Goal: Entertainment & Leisure: Consume media (video, audio)

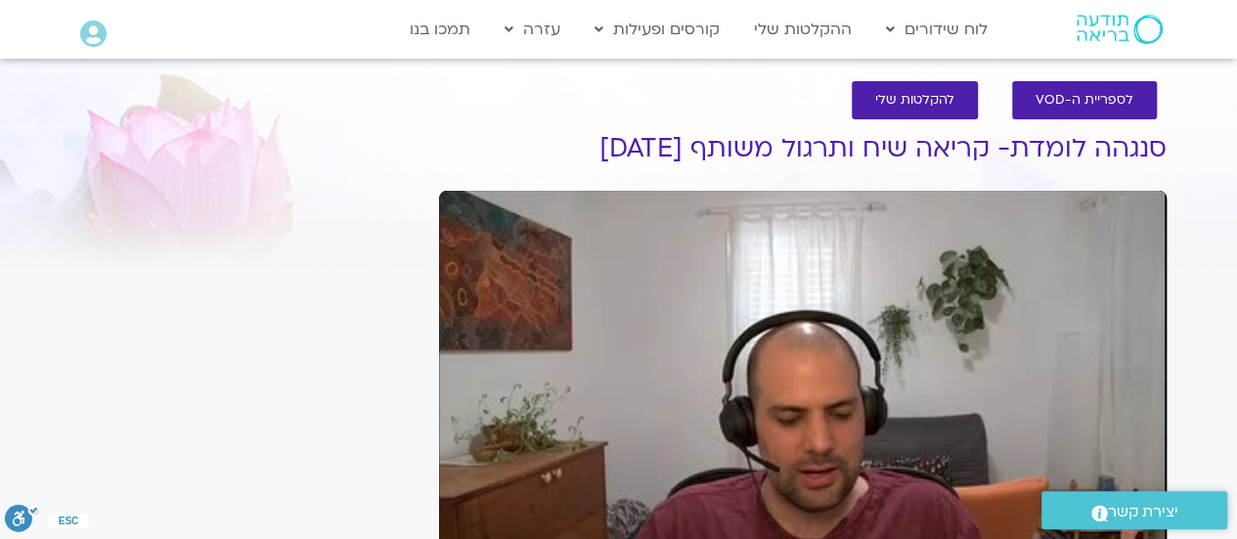
click at [814, 347] on div "Skip Ad play_arrow 0:00 / 58:30 volume_up Mute tune Resolution Auto 240p slow_m…" at bounding box center [802, 395] width 727 height 409
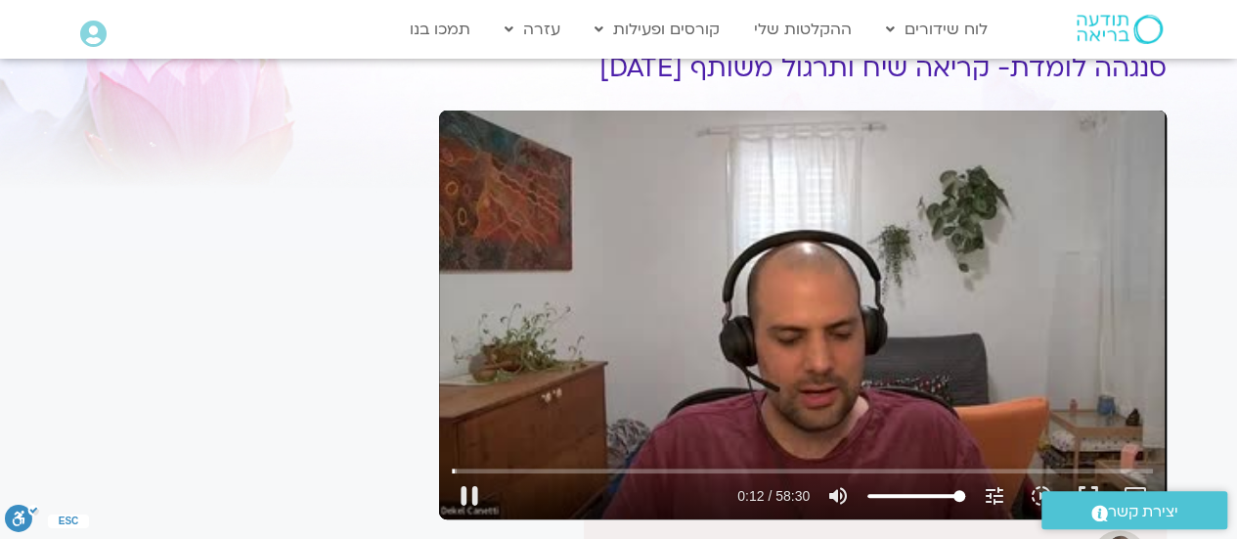
scroll to position [90, 0]
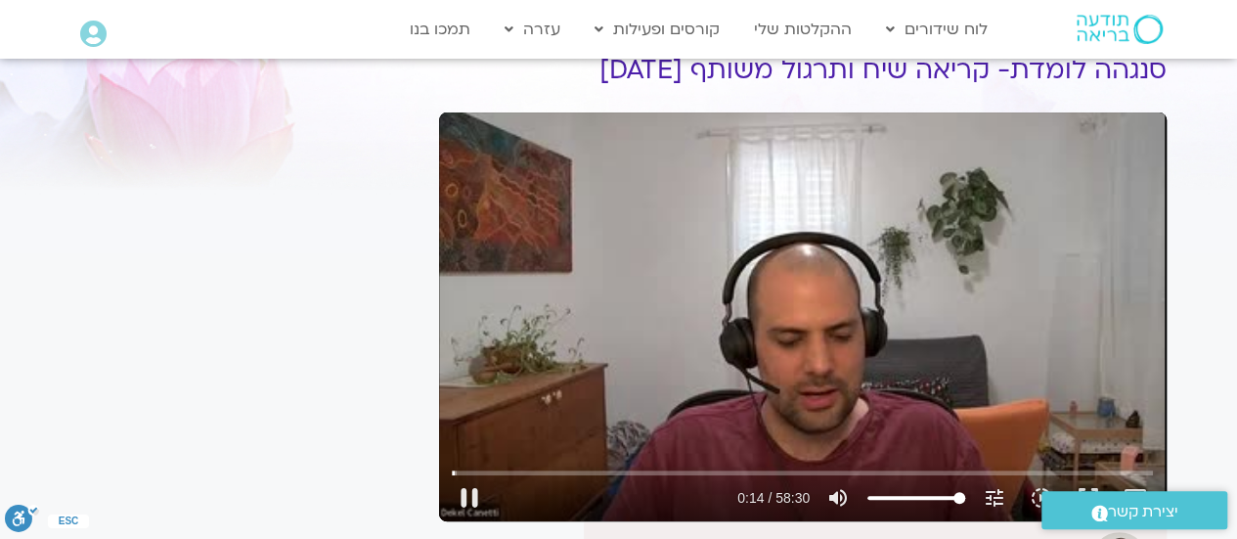
type input "14.233221"
click at [469, 496] on button "pause" at bounding box center [469, 497] width 47 height 47
click at [464, 478] on button "play_arrow" at bounding box center [469, 497] width 47 height 47
click at [463, 475] on input "Seek" at bounding box center [802, 472] width 701 height 12
click at [479, 510] on button "pause" at bounding box center [469, 497] width 47 height 47
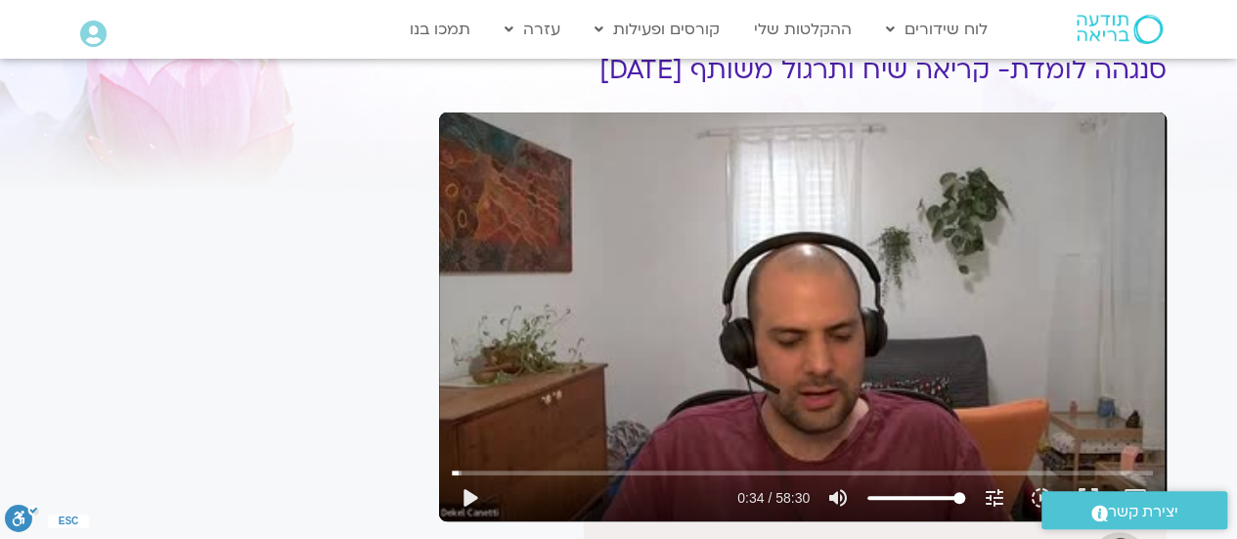
click at [865, 274] on div "Skip Ad 0:30 play_arrow 0:34 / 58:30 volume_up Mute tune Resolution Auto 240p s…" at bounding box center [802, 316] width 727 height 409
click at [865, 274] on div "Skip Ad 0:30 pause 0:34 / 58:30 volume_up Mute tune Resolution Auto 240p slow_m…" at bounding box center [802, 316] width 727 height 409
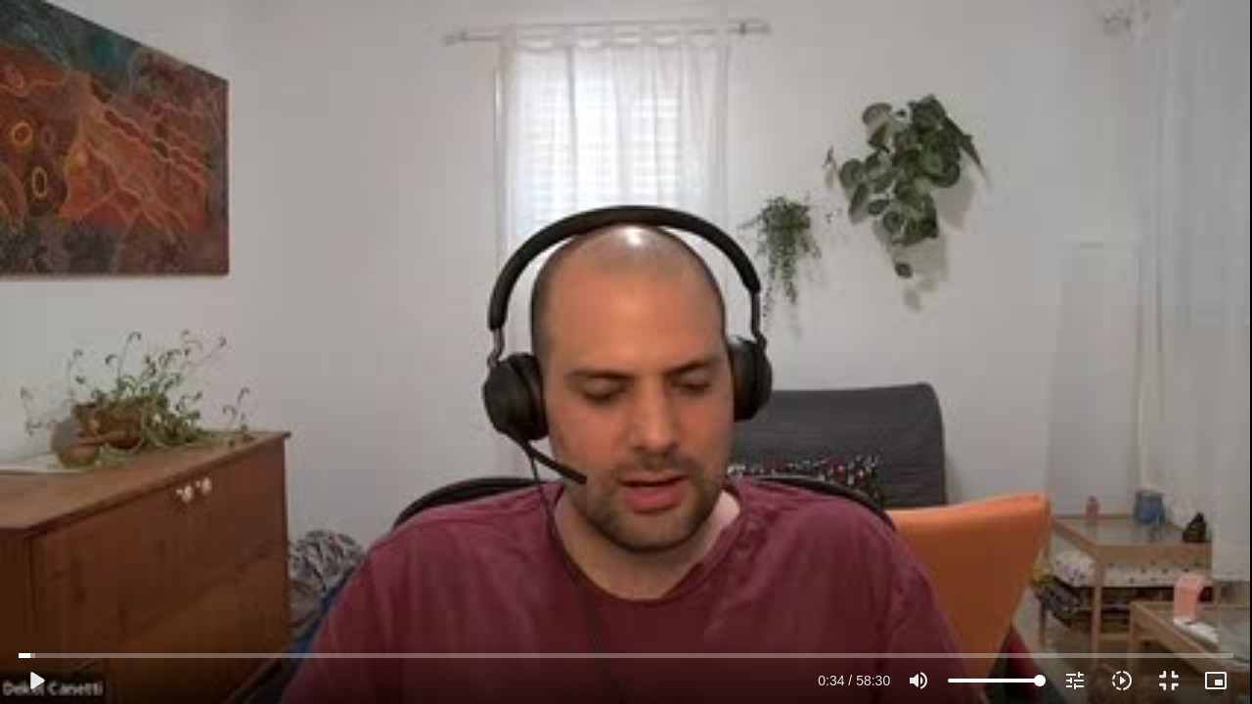
click at [865, 392] on div "Skip Ad 0:30 play_arrow 0:34 / 58:30 volume_up Mute tune Resolution Auto 240p s…" at bounding box center [626, 352] width 1252 height 704
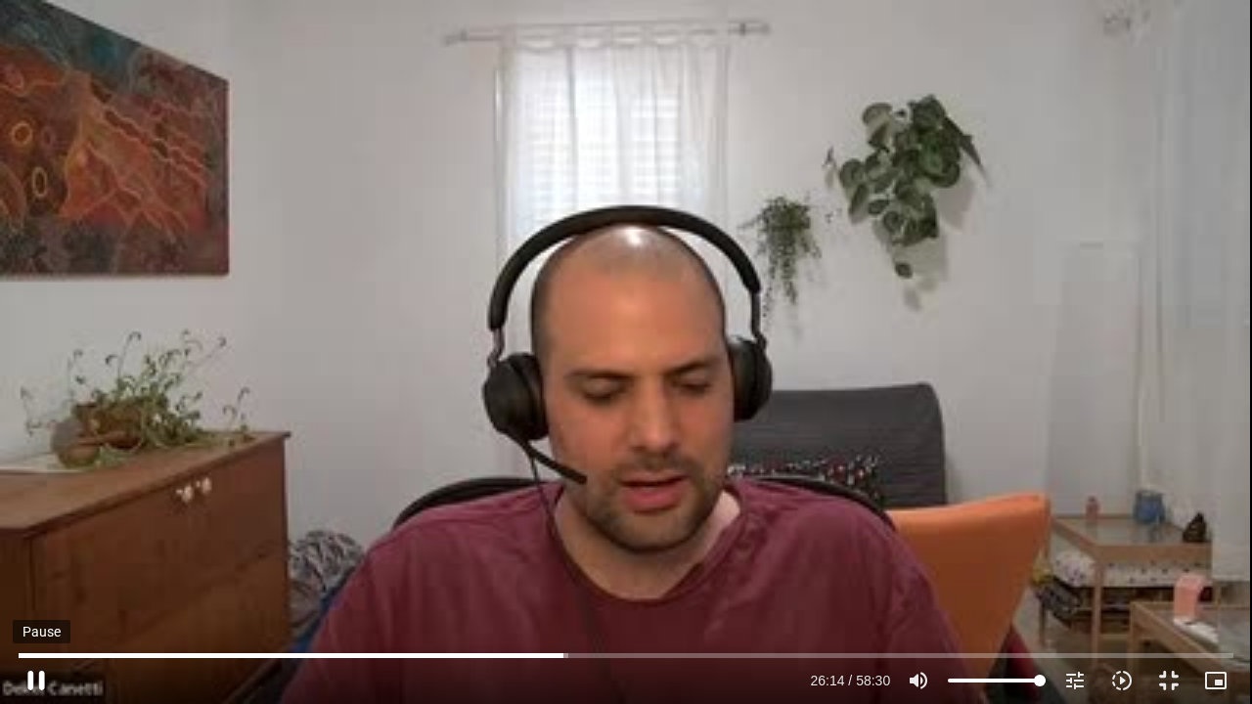
click at [29, 681] on button "pause" at bounding box center [36, 680] width 47 height 47
type input "1575.208105"
click at [1214, 694] on button "picture_in_picture_alt Picture-in-Picture Off" at bounding box center [1215, 680] width 47 height 47
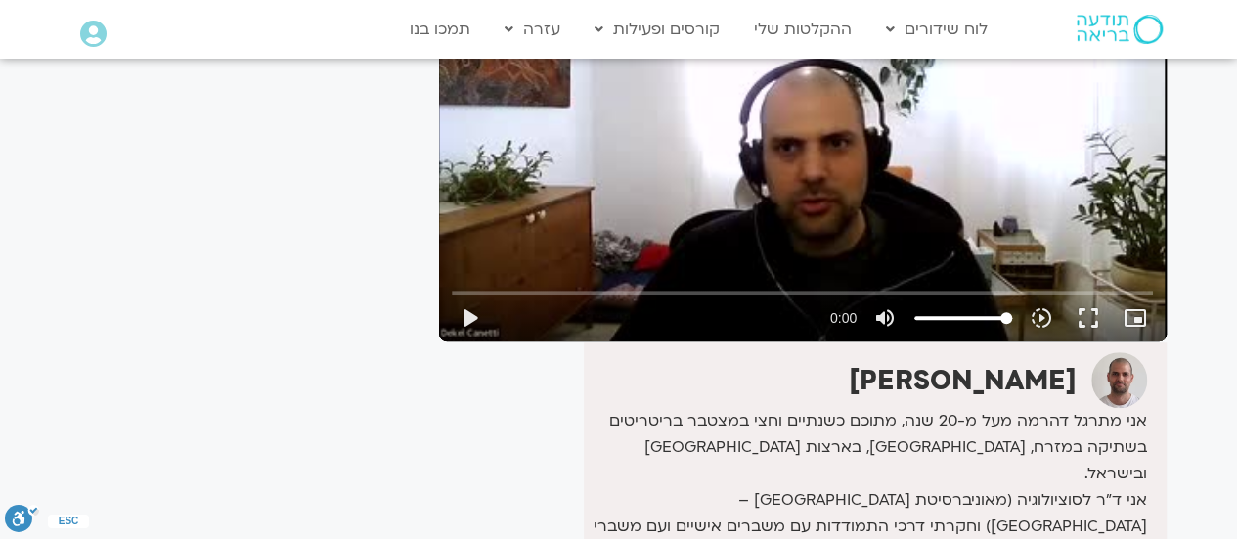
scroll to position [301, 0]
